Goal: Information Seeking & Learning: Learn about a topic

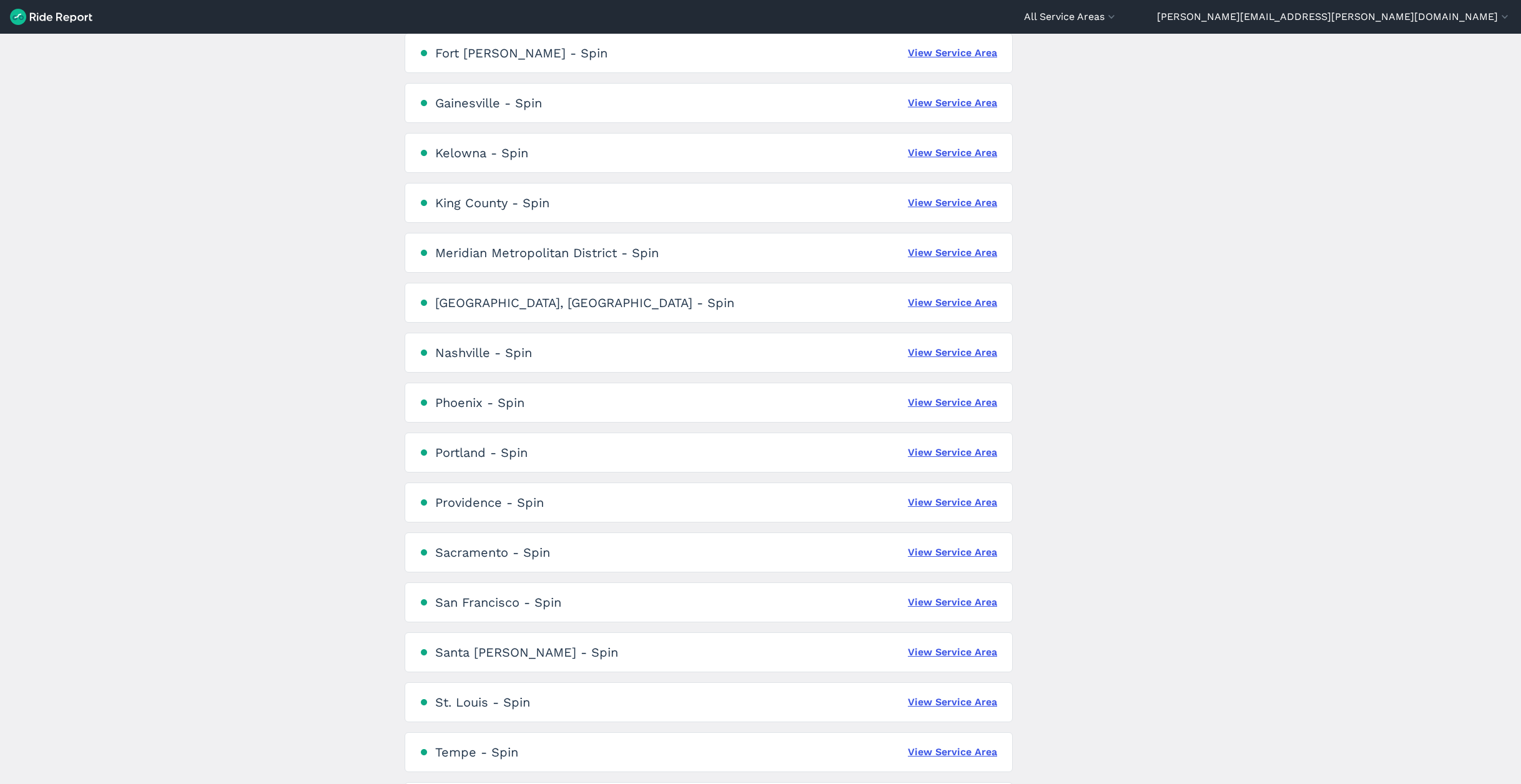
scroll to position [587, 0]
click at [957, 298] on link "View Service Area" at bounding box center [952, 299] width 89 height 15
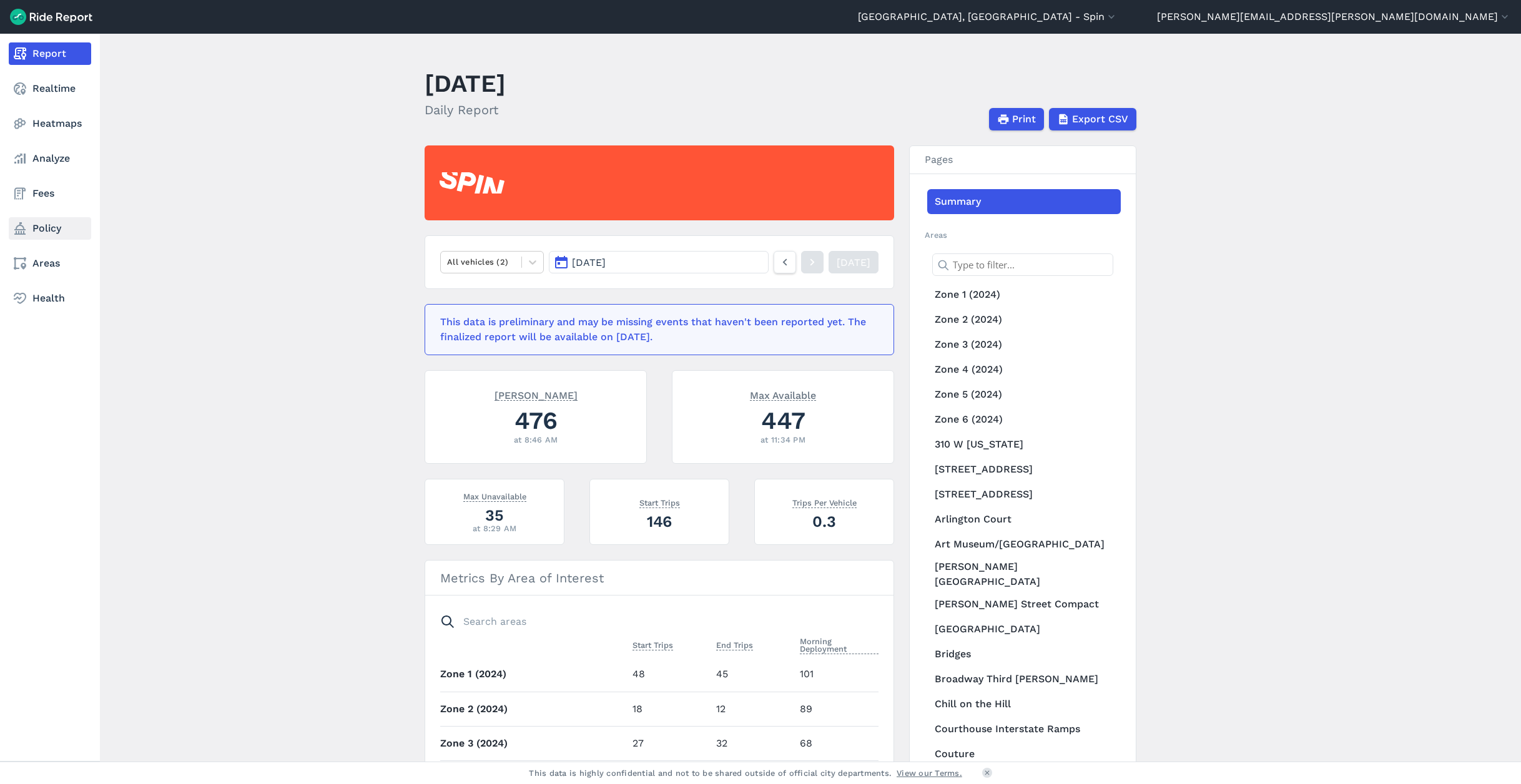
click at [42, 224] on link "Policy" at bounding box center [50, 228] width 83 height 22
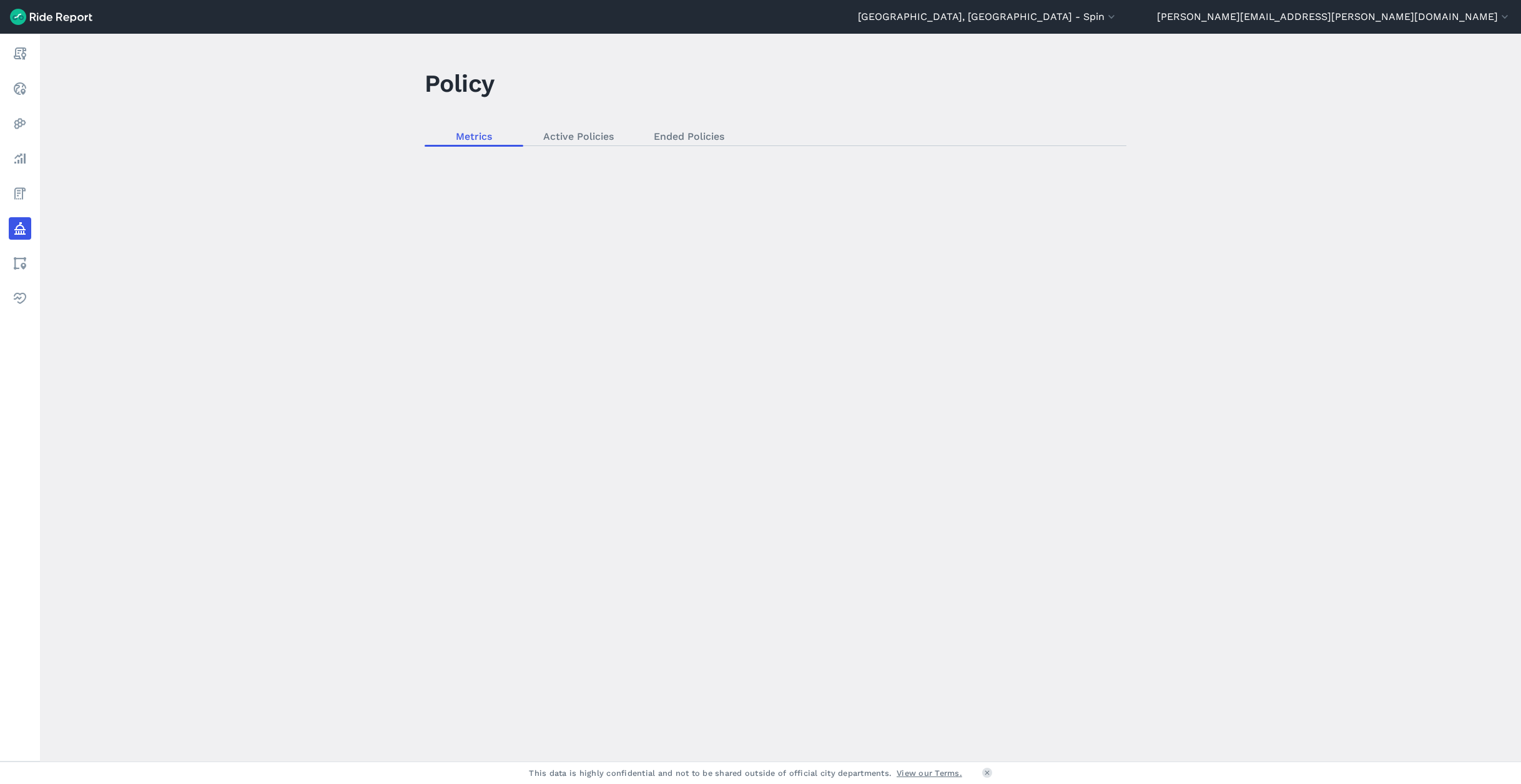
click at [577, 135] on div "loading" at bounding box center [780, 398] width 1481 height 728
click at [573, 135] on div "loading" at bounding box center [780, 398] width 1481 height 728
click at [576, 137] on div "loading" at bounding box center [780, 398] width 1481 height 728
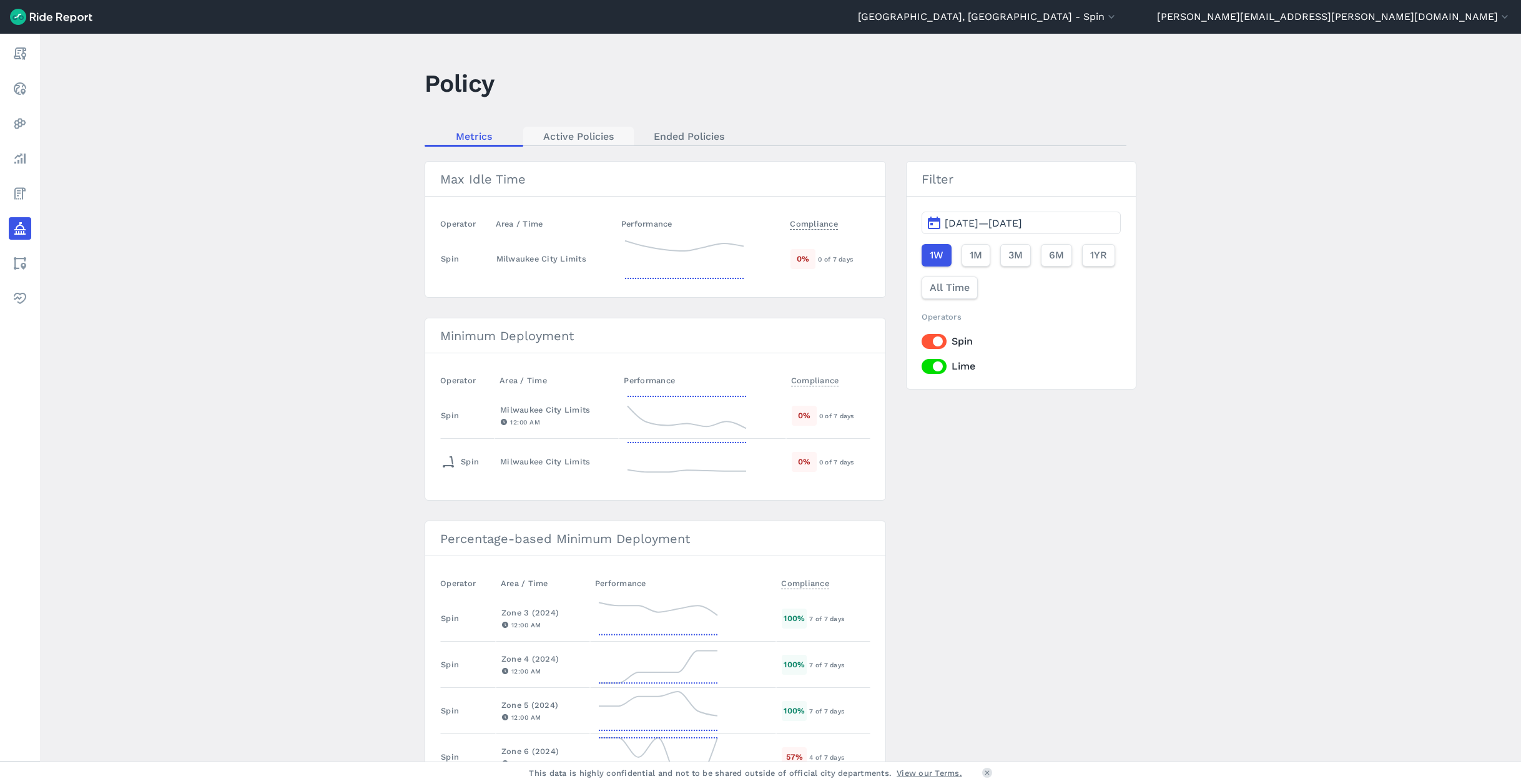
click at [601, 131] on link "Active Policies" at bounding box center [579, 135] width 111 height 18
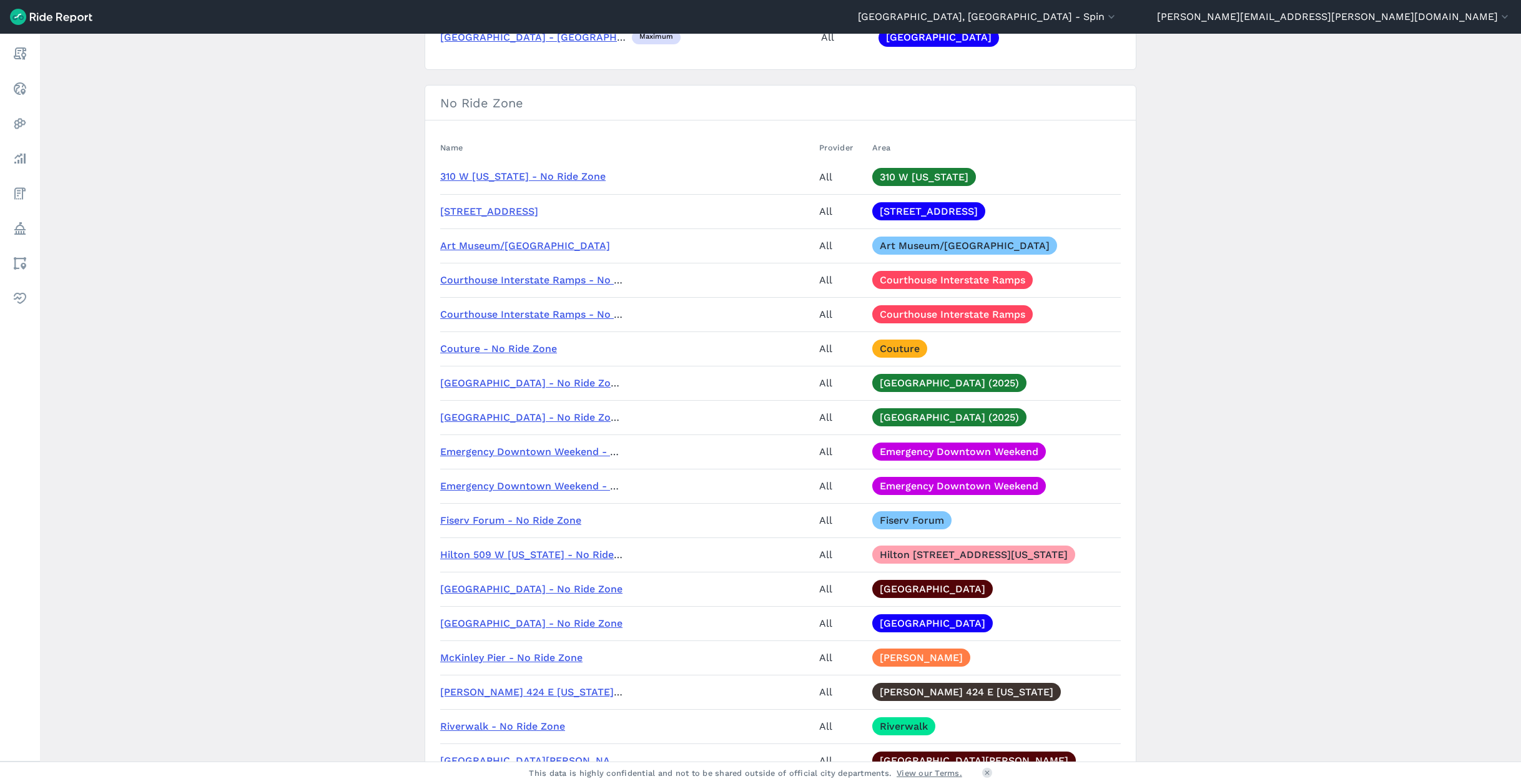
scroll to position [1239, 0]
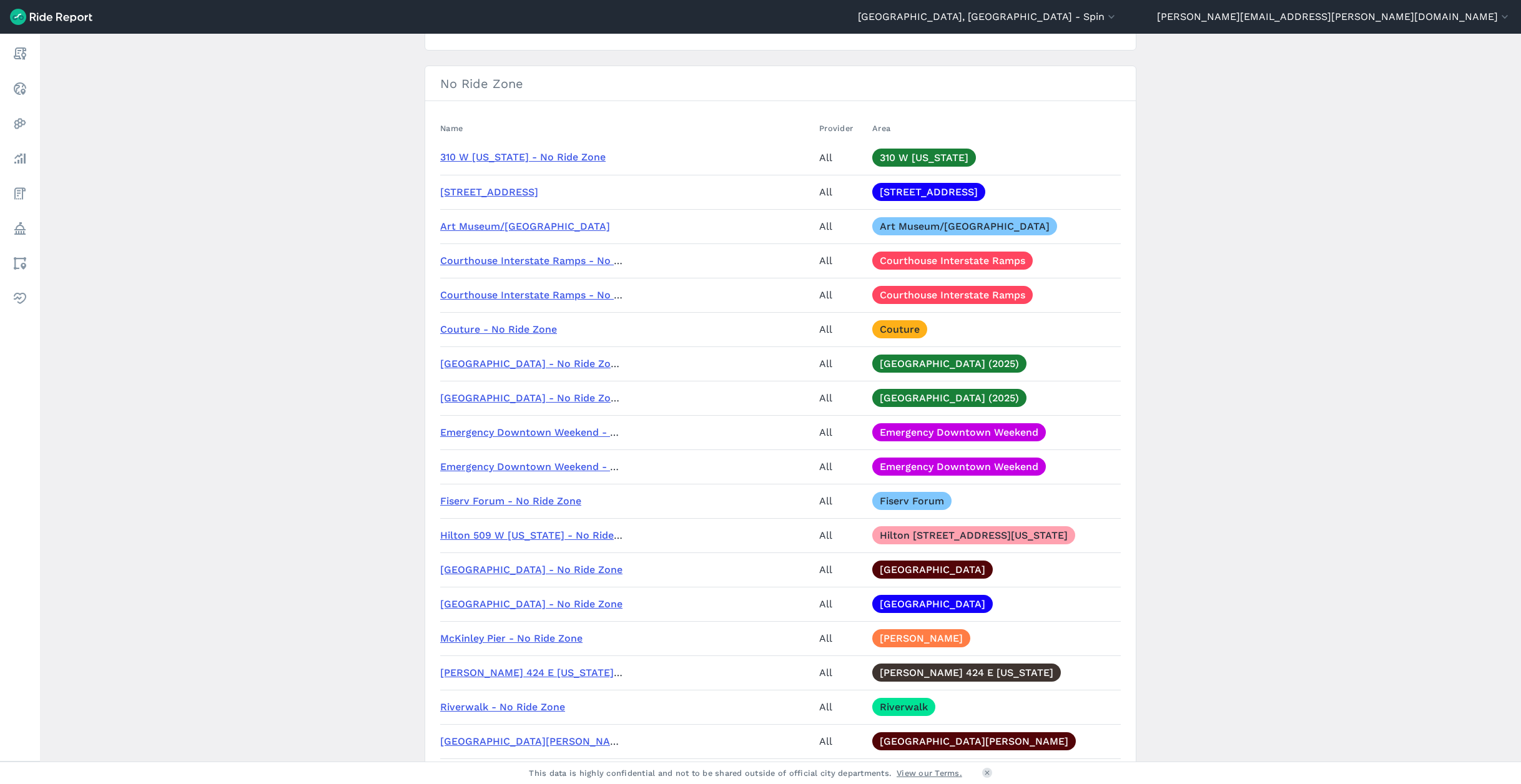
click at [560, 535] on link "Hilton 509 W [US_STATE] - No Ride Zone" at bounding box center [540, 535] width 201 height 12
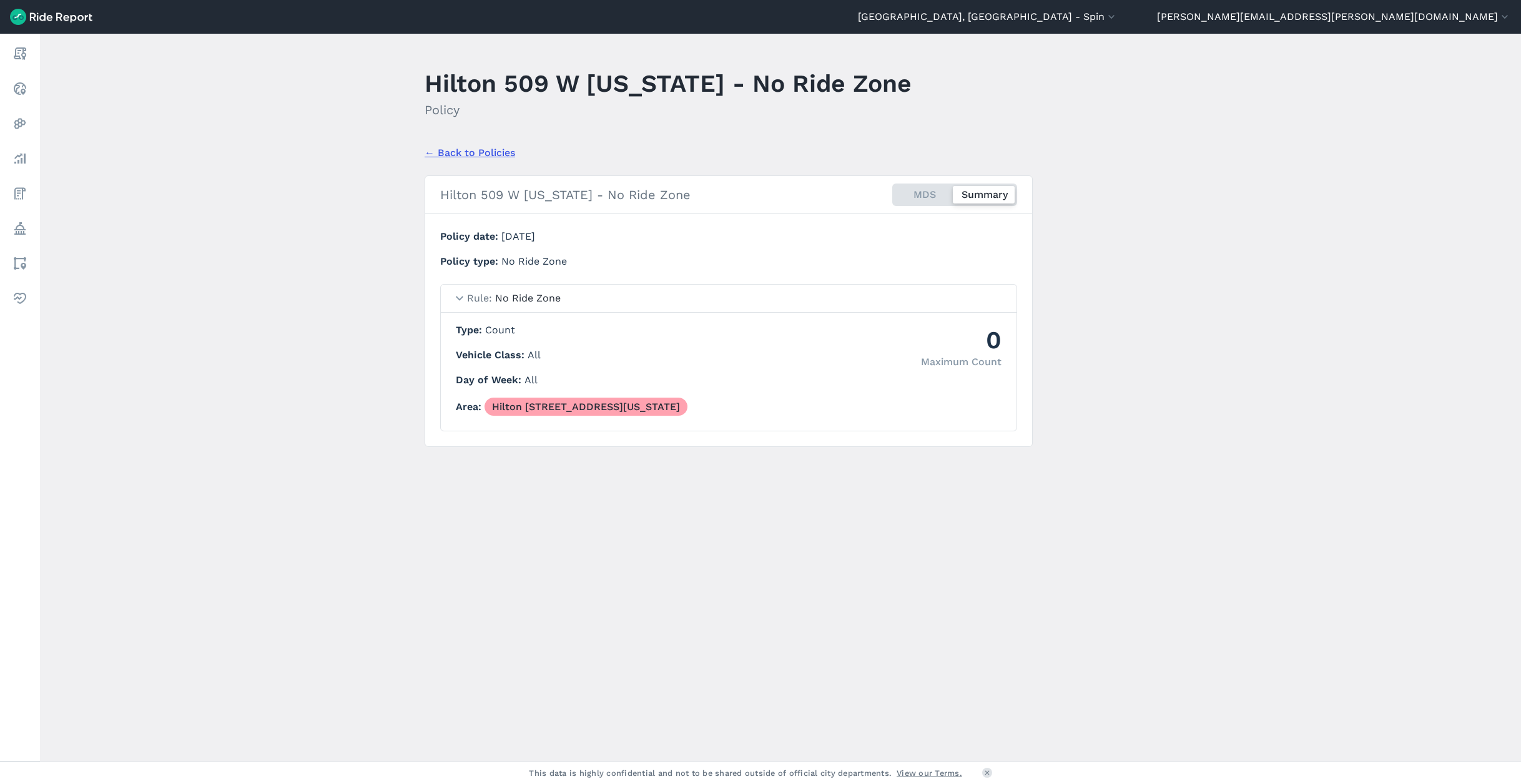
click at [1042, 303] on main "Hilton 509 W [US_STATE] - No Ride Zone Policy ← Back to Policies Hilton 509 W […" at bounding box center [780, 398] width 1481 height 728
click at [920, 196] on div "MDS Summary" at bounding box center [955, 195] width 125 height 22
click at [892, 192] on input "MDS Summary" at bounding box center [892, 188] width 0 height 8
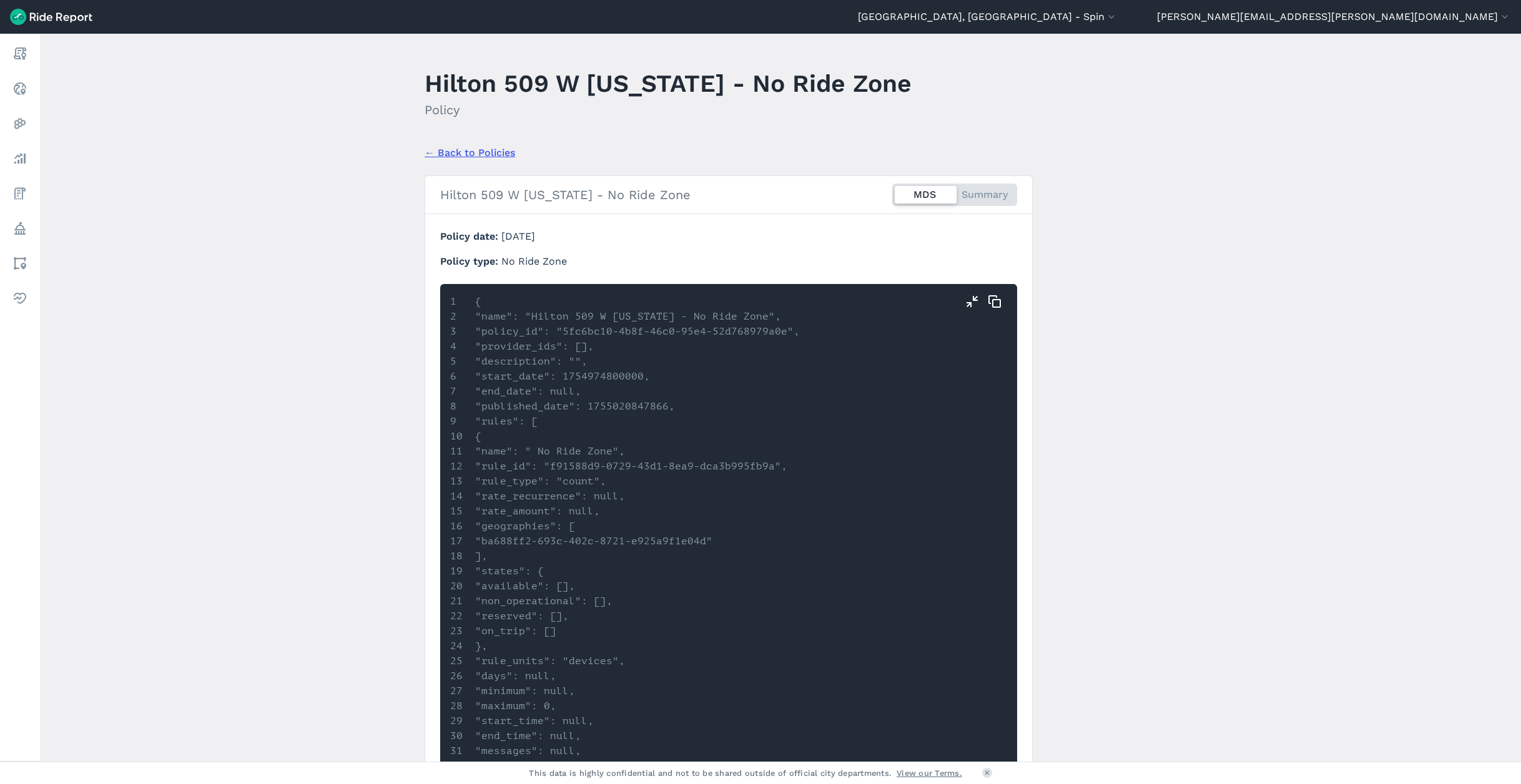
click at [982, 196] on div "MDS Summary" at bounding box center [955, 195] width 125 height 22
click at [892, 192] on input "MDS Summary" at bounding box center [892, 188] width 0 height 8
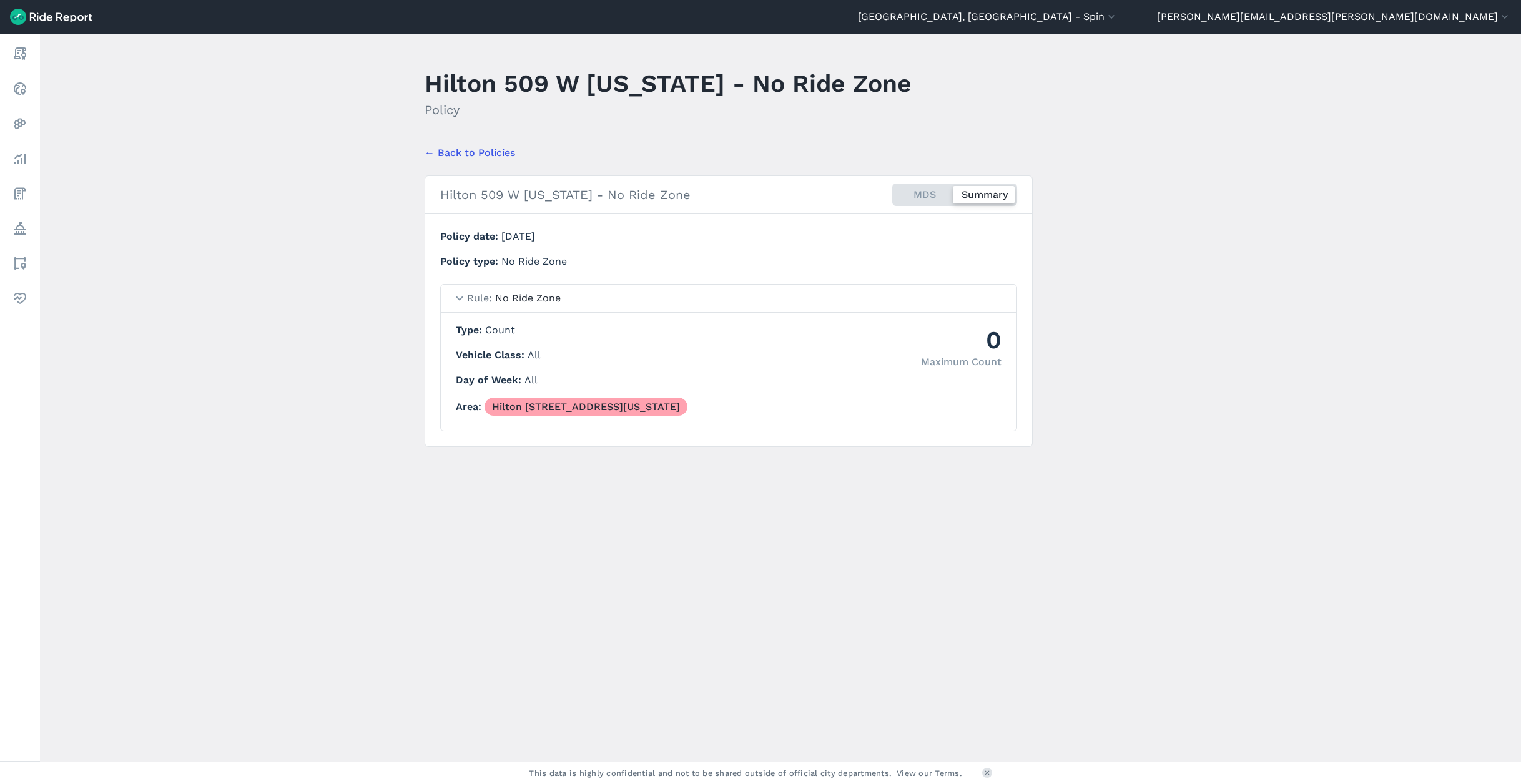
click at [470, 150] on link "← Back to Policies" at bounding box center [470, 152] width 91 height 15
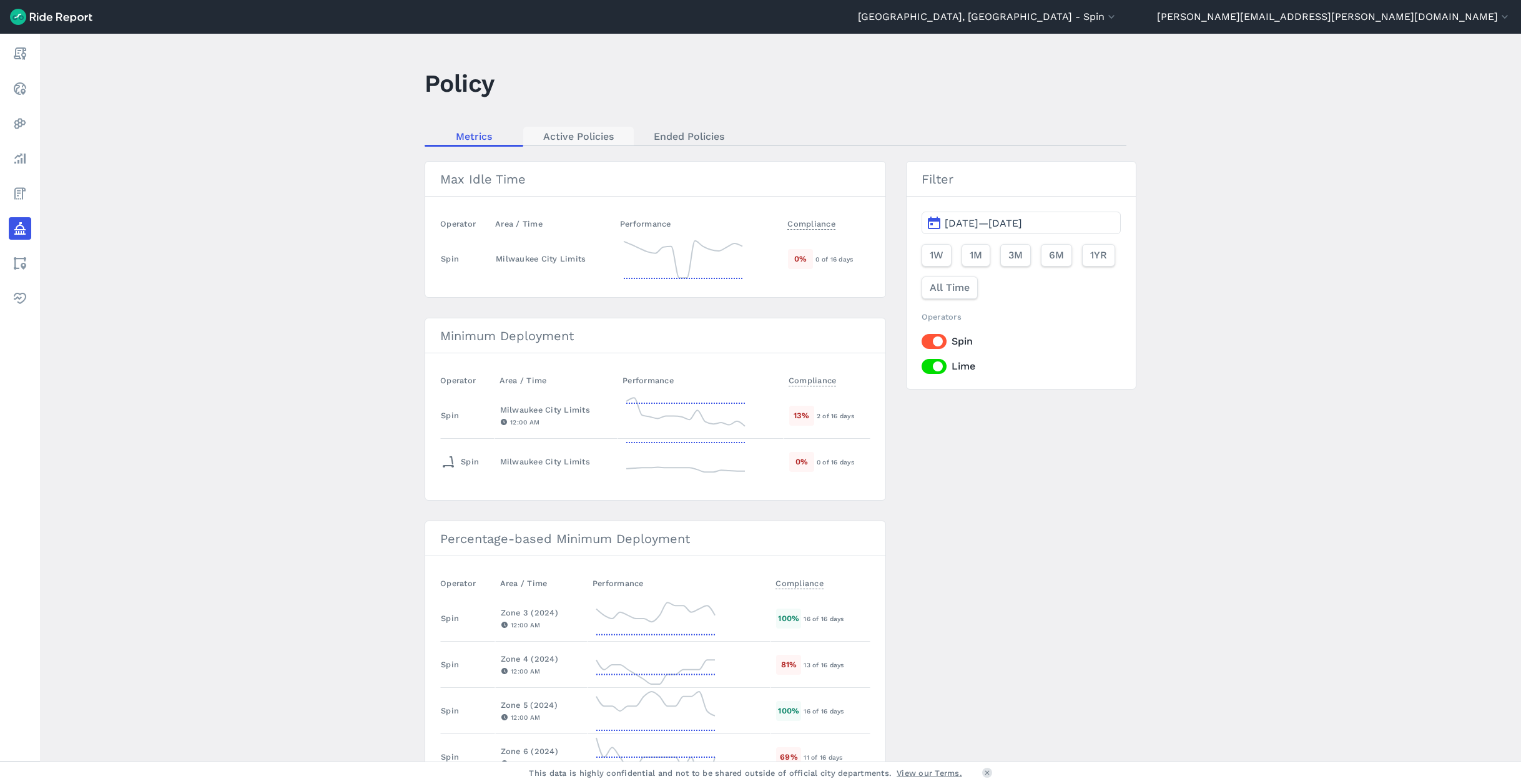
click at [563, 133] on link "Active Policies" at bounding box center [579, 135] width 111 height 18
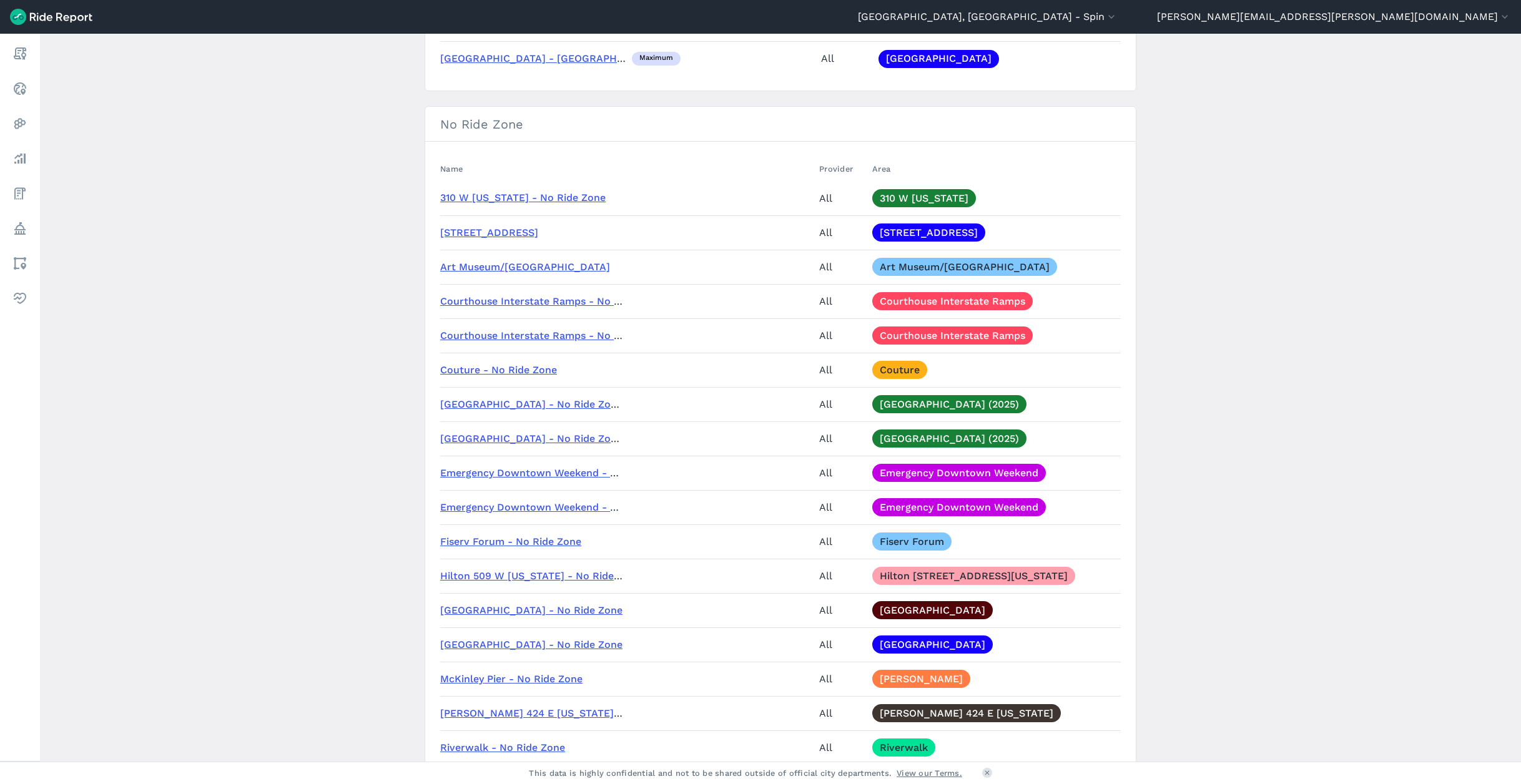
scroll to position [1201, 0]
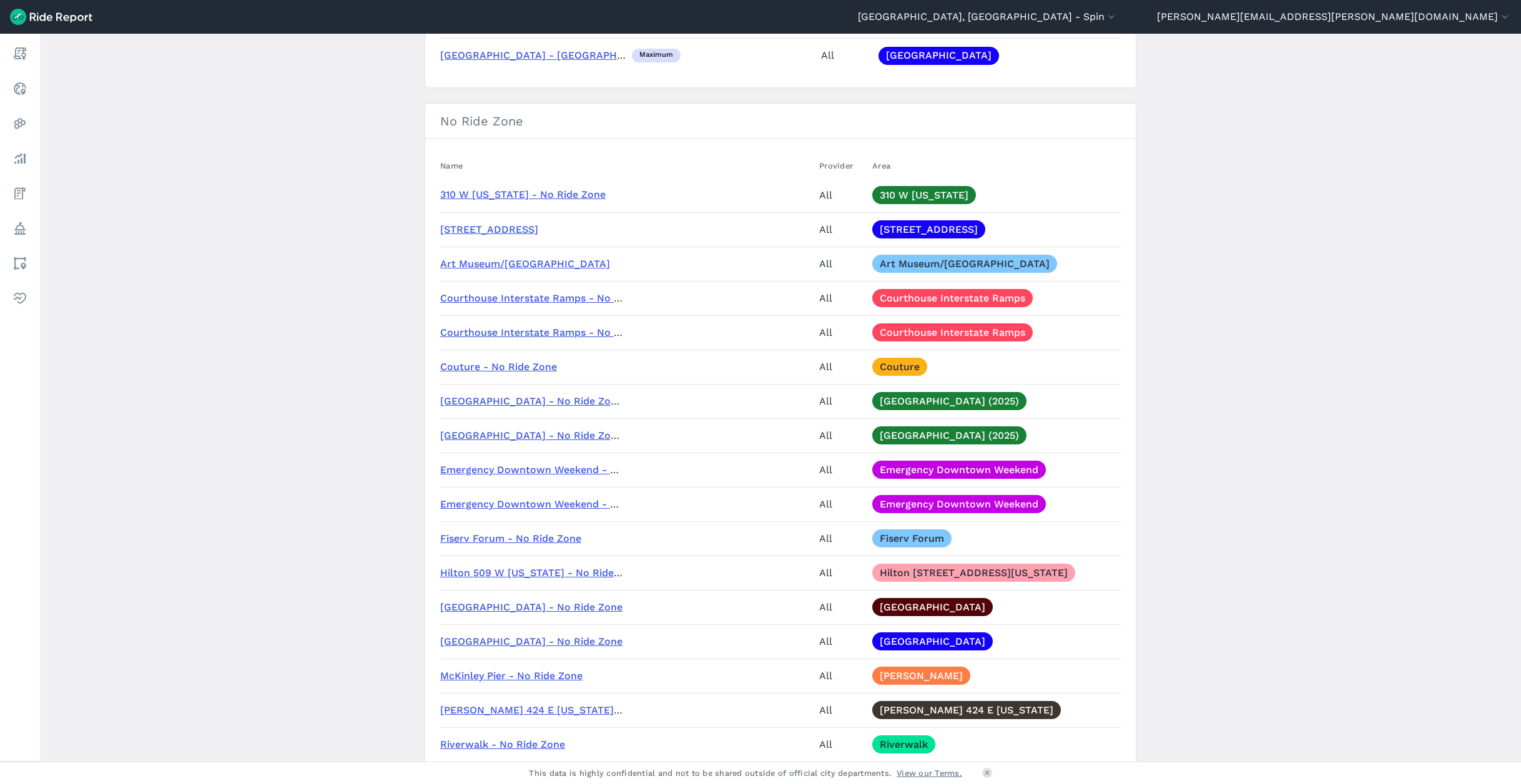
click at [532, 403] on link "[GEOGRAPHIC_DATA] - No Ride Zone (AM)" at bounding box center [544, 401] width 208 height 12
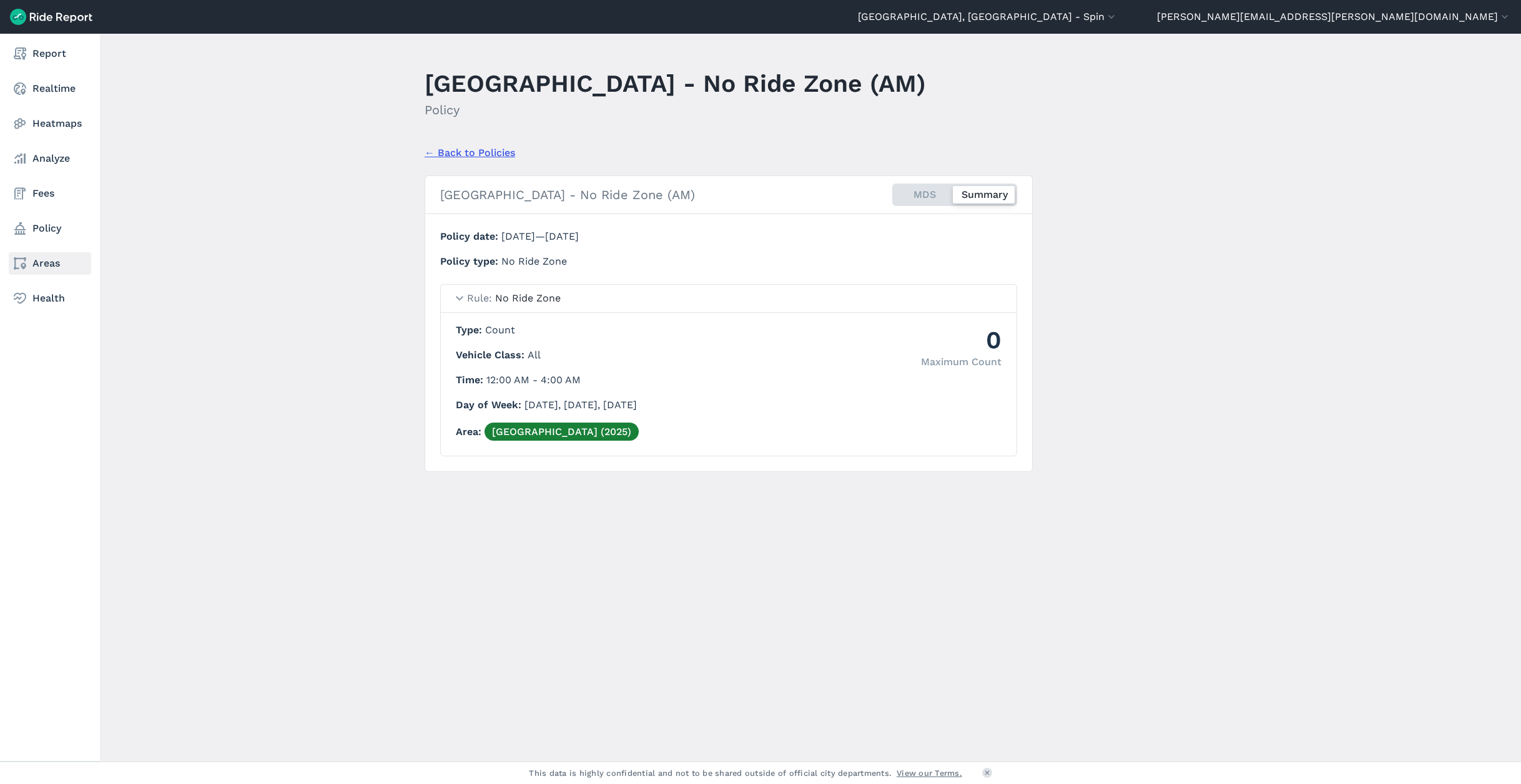
click at [47, 262] on link "Areas" at bounding box center [50, 264] width 83 height 22
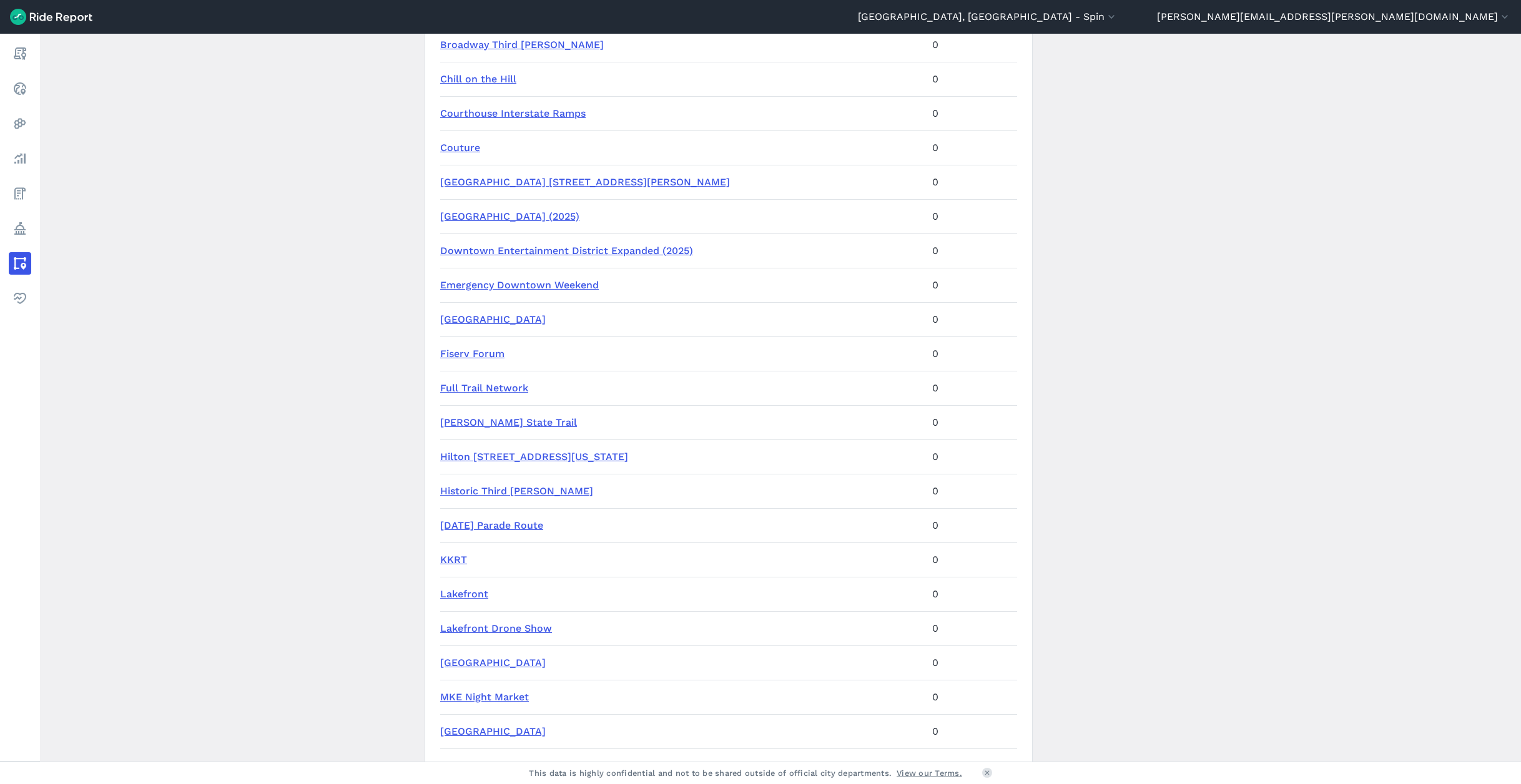
scroll to position [714, 0]
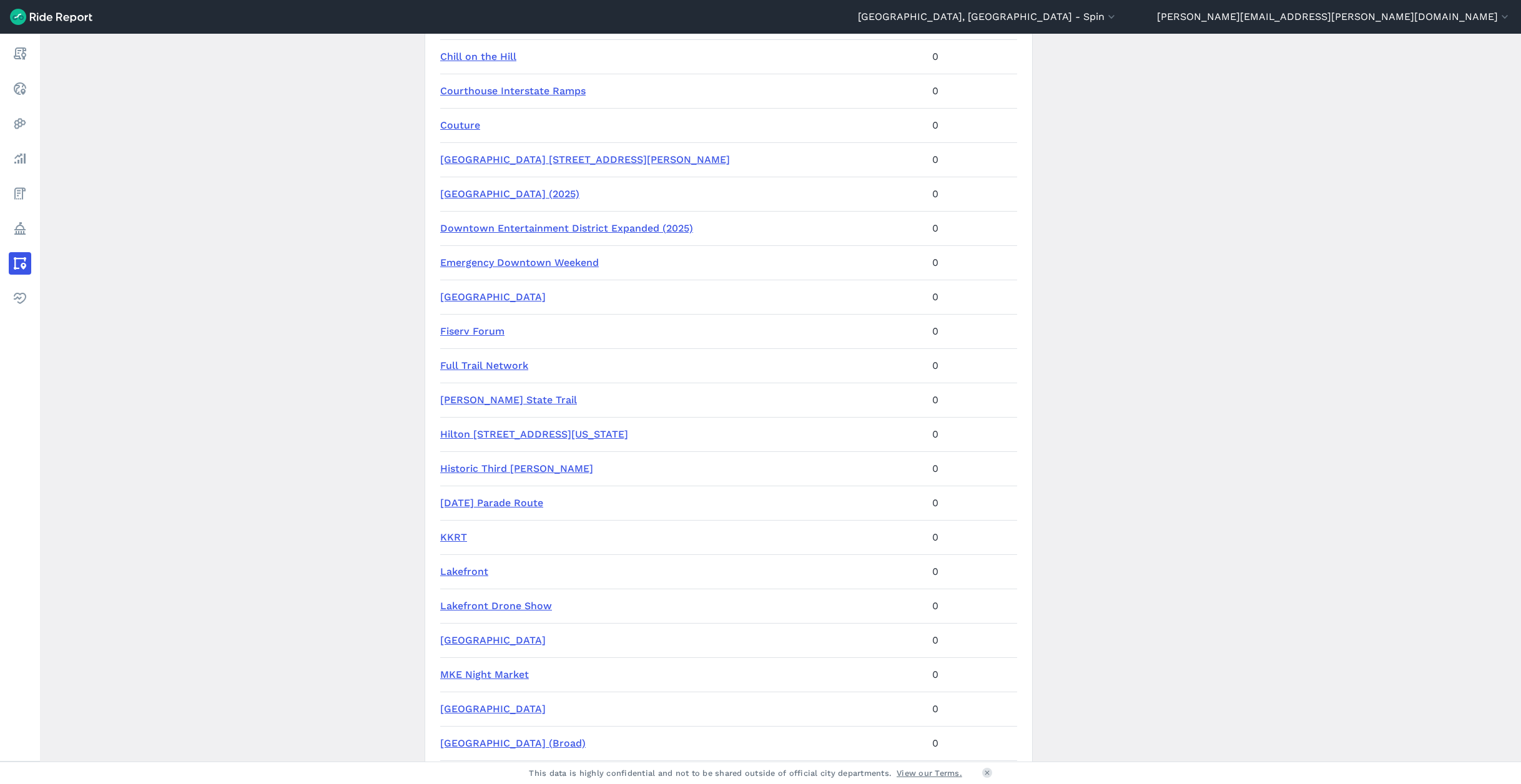
click at [498, 433] on link "Hilton [STREET_ADDRESS][US_STATE]" at bounding box center [534, 434] width 188 height 12
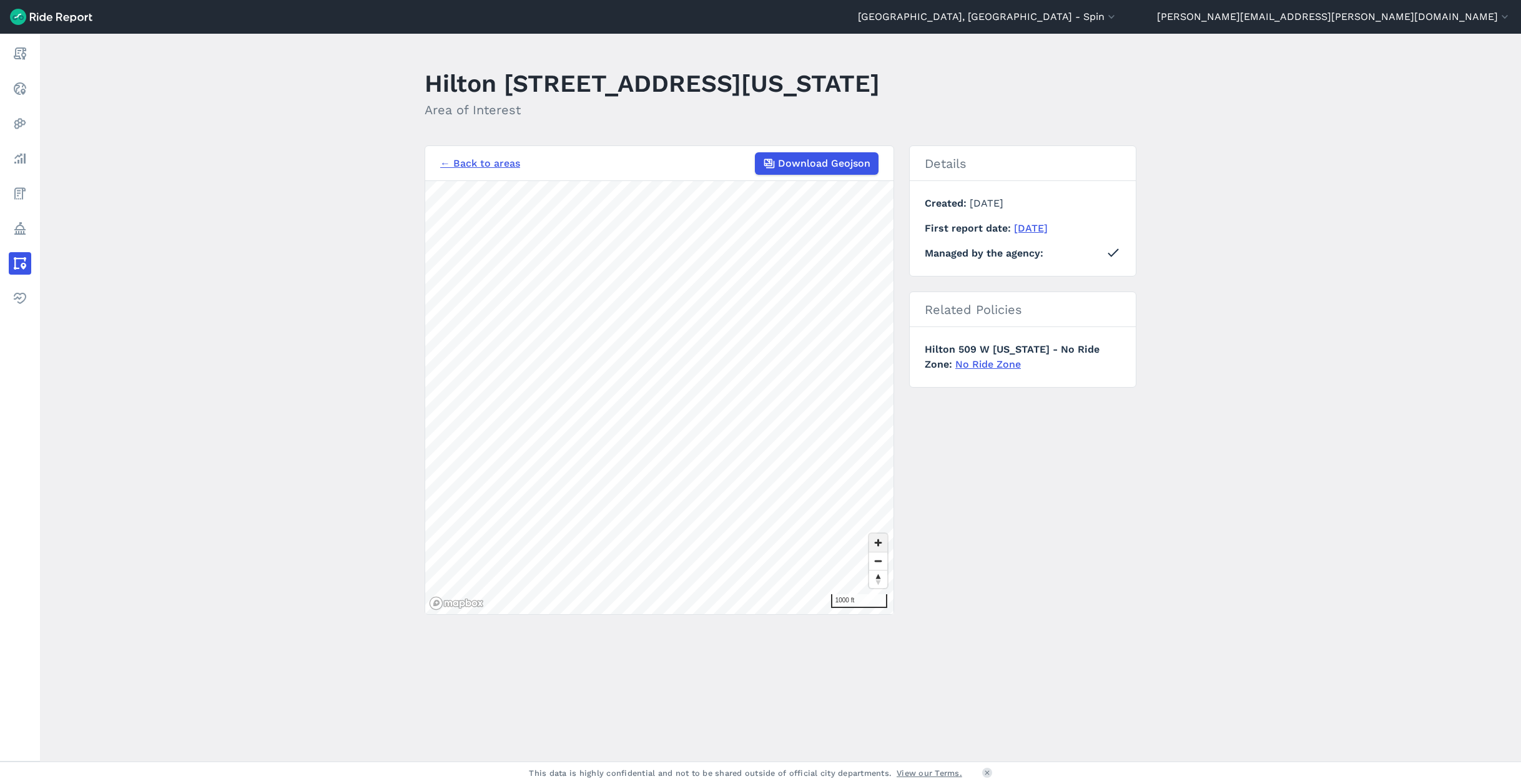
click at [878, 543] on span "Zoom in" at bounding box center [878, 543] width 18 height 18
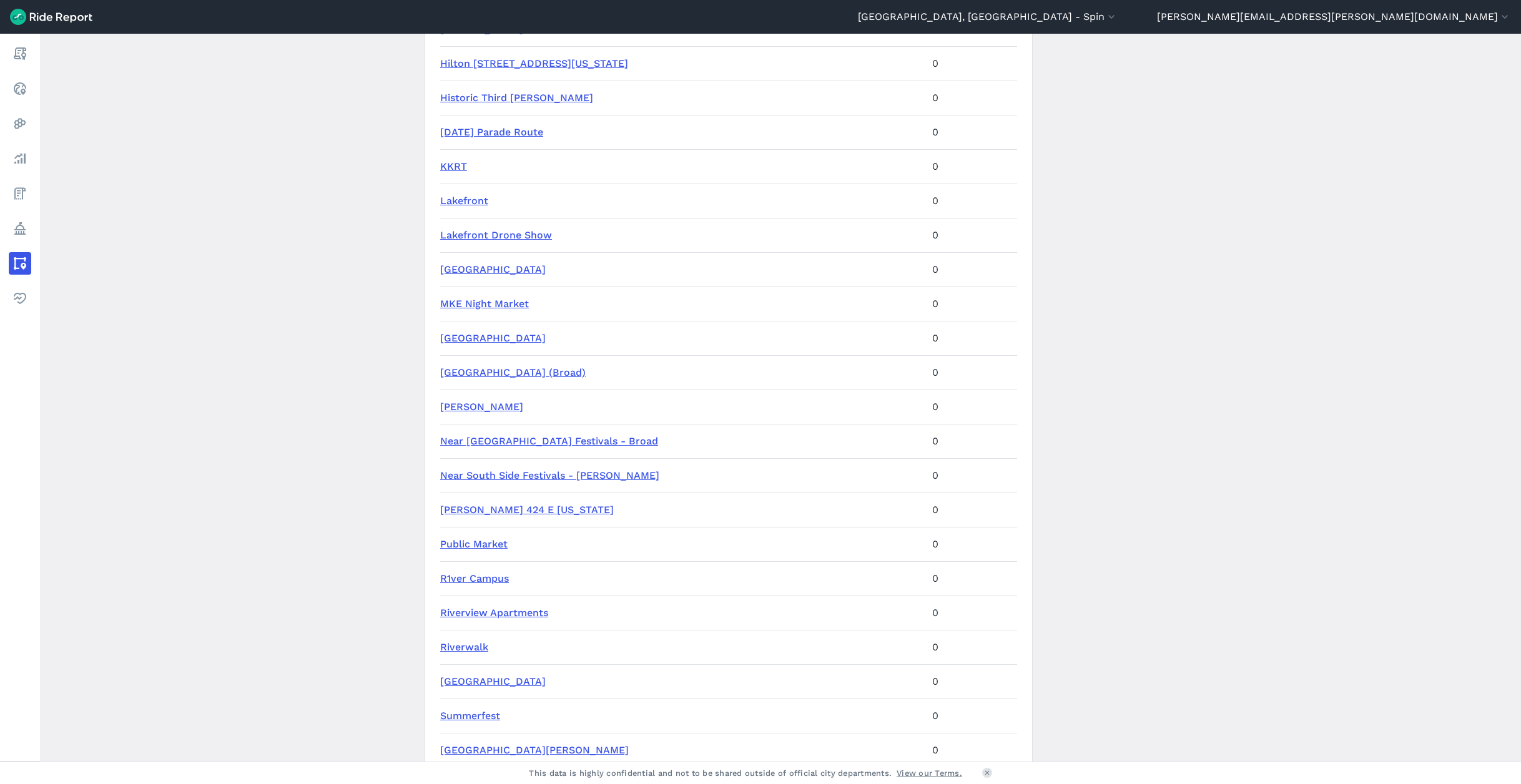
scroll to position [1085, 0]
click at [493, 505] on link "[PERSON_NAME] 424 E [US_STATE]" at bounding box center [527, 509] width 174 height 12
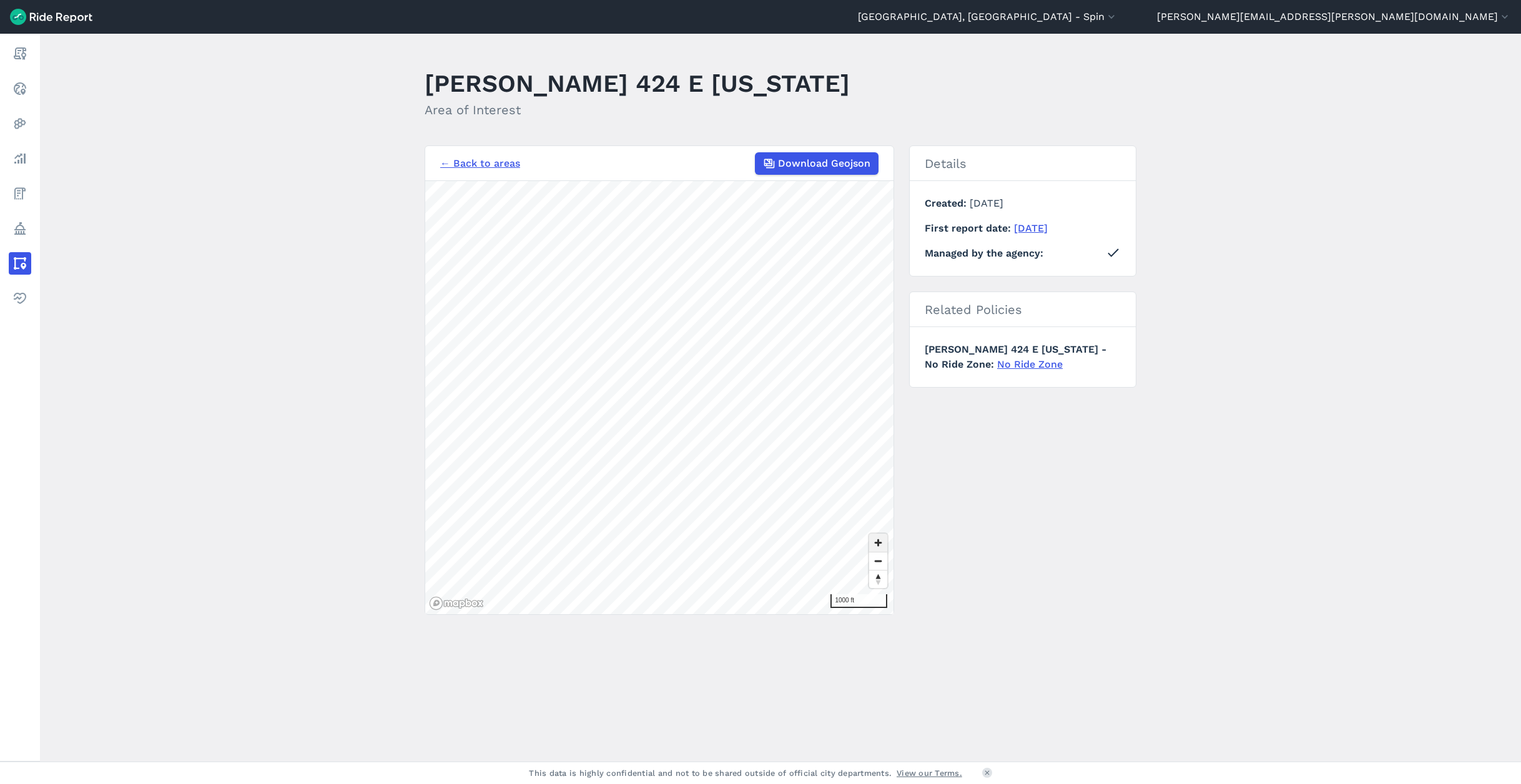
click at [876, 540] on span "Zoom in" at bounding box center [878, 543] width 18 height 18
